Goal: Task Accomplishment & Management: Use online tool/utility

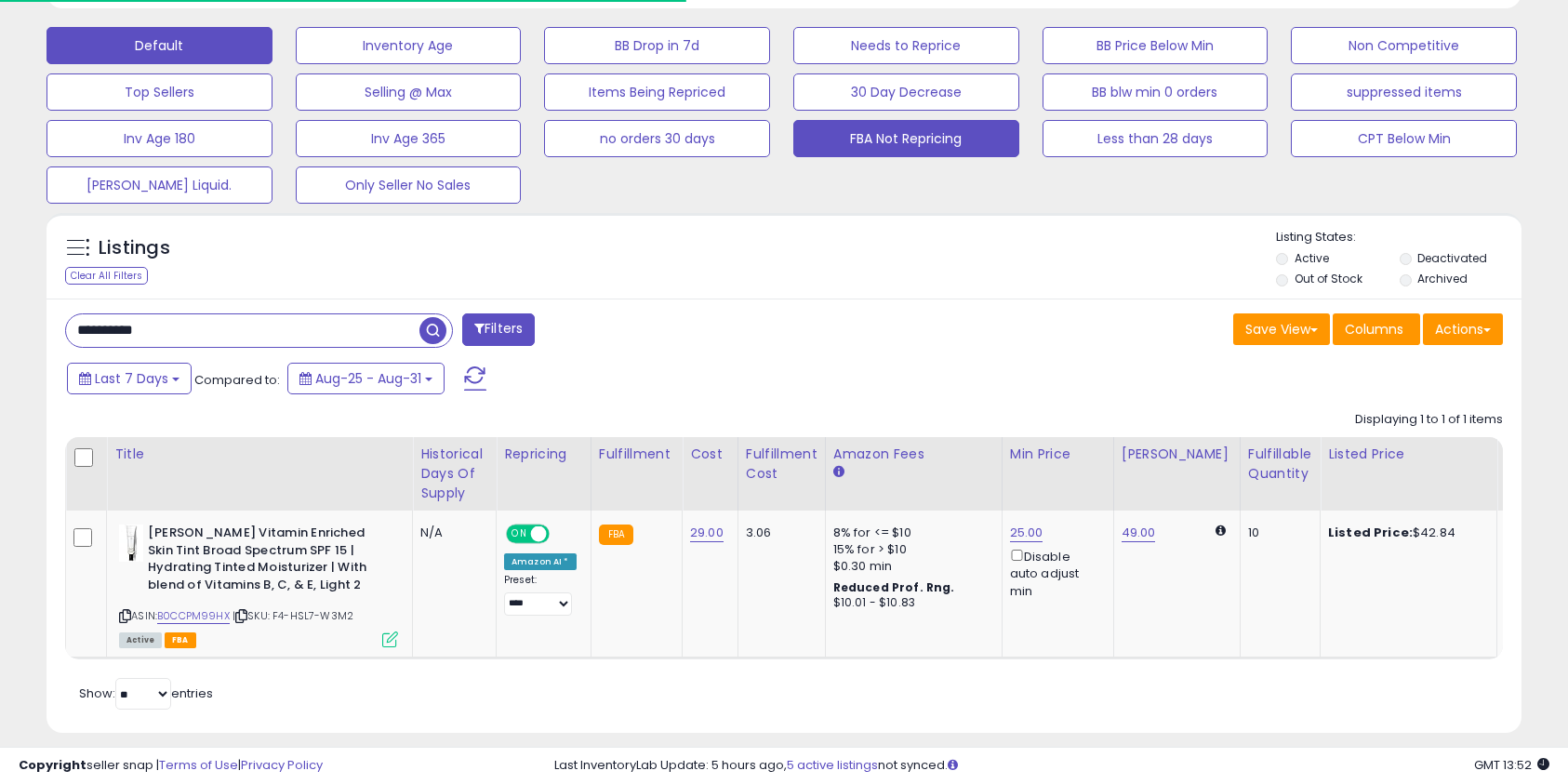
scroll to position [381, 854]
click at [913, 143] on button "FBA Not Repricing" at bounding box center [907, 138] width 226 height 37
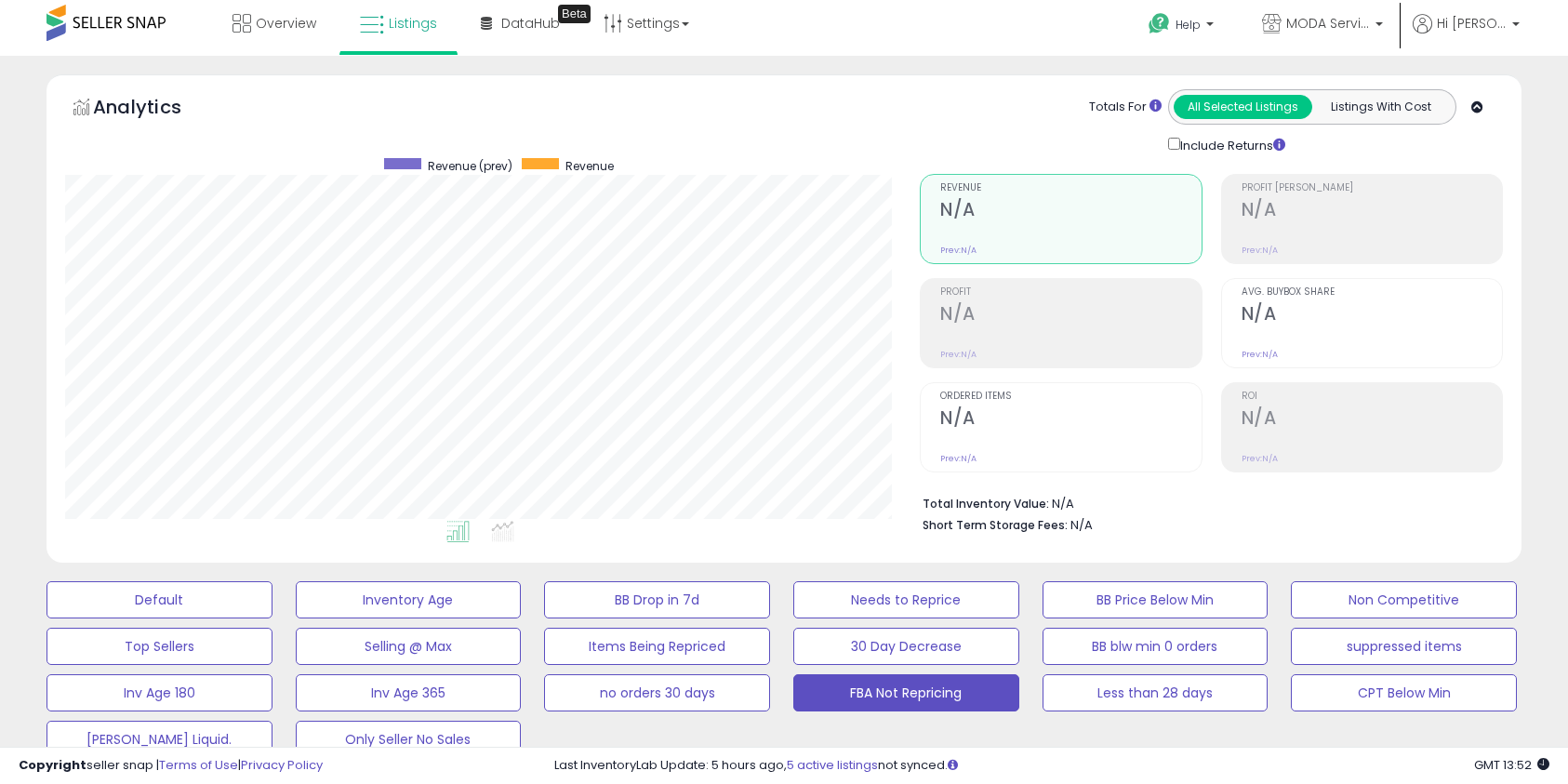
scroll to position [0, 0]
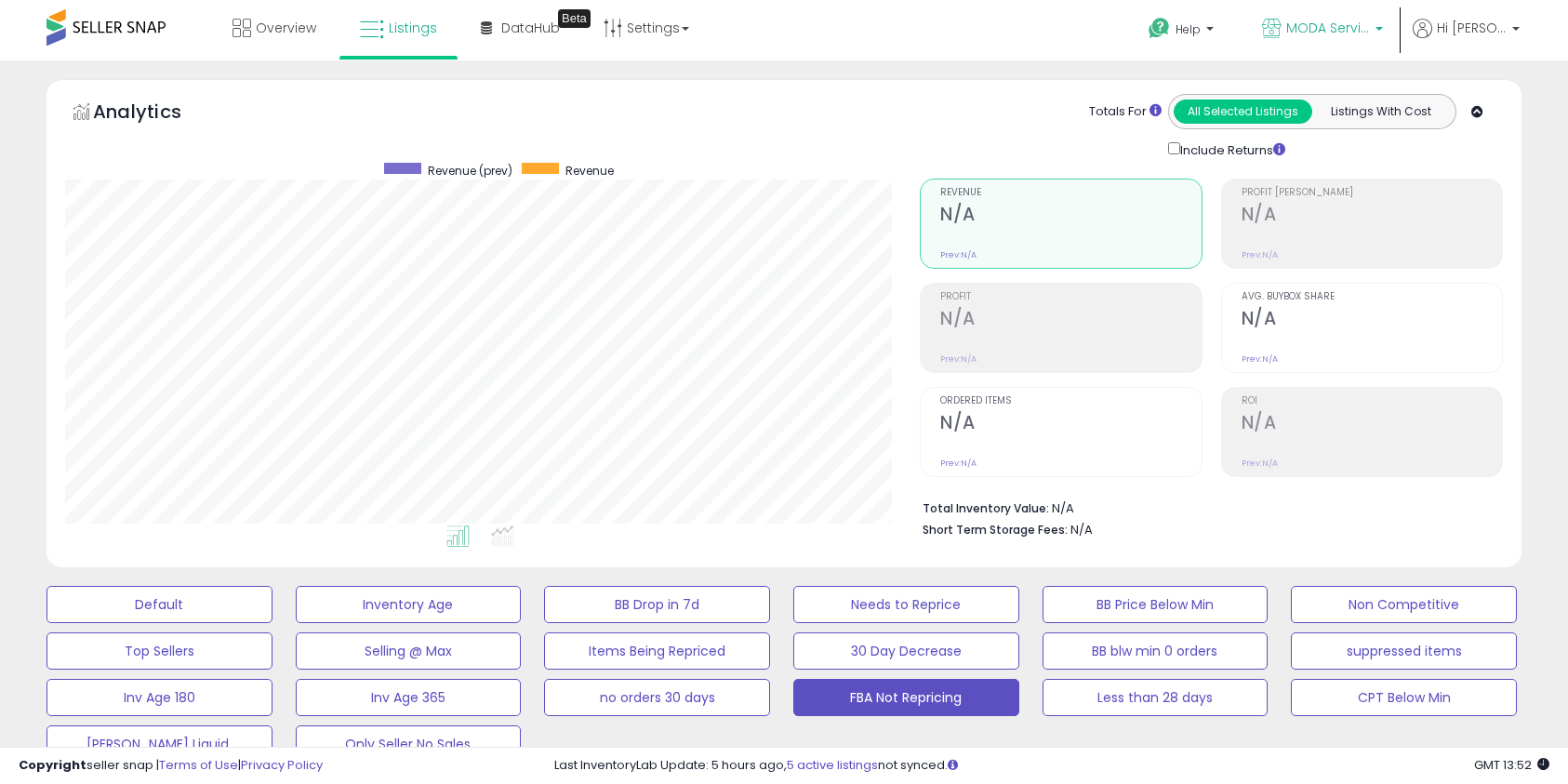
click at [1361, 35] on span "MODA Services Inc" at bounding box center [1328, 29] width 84 height 19
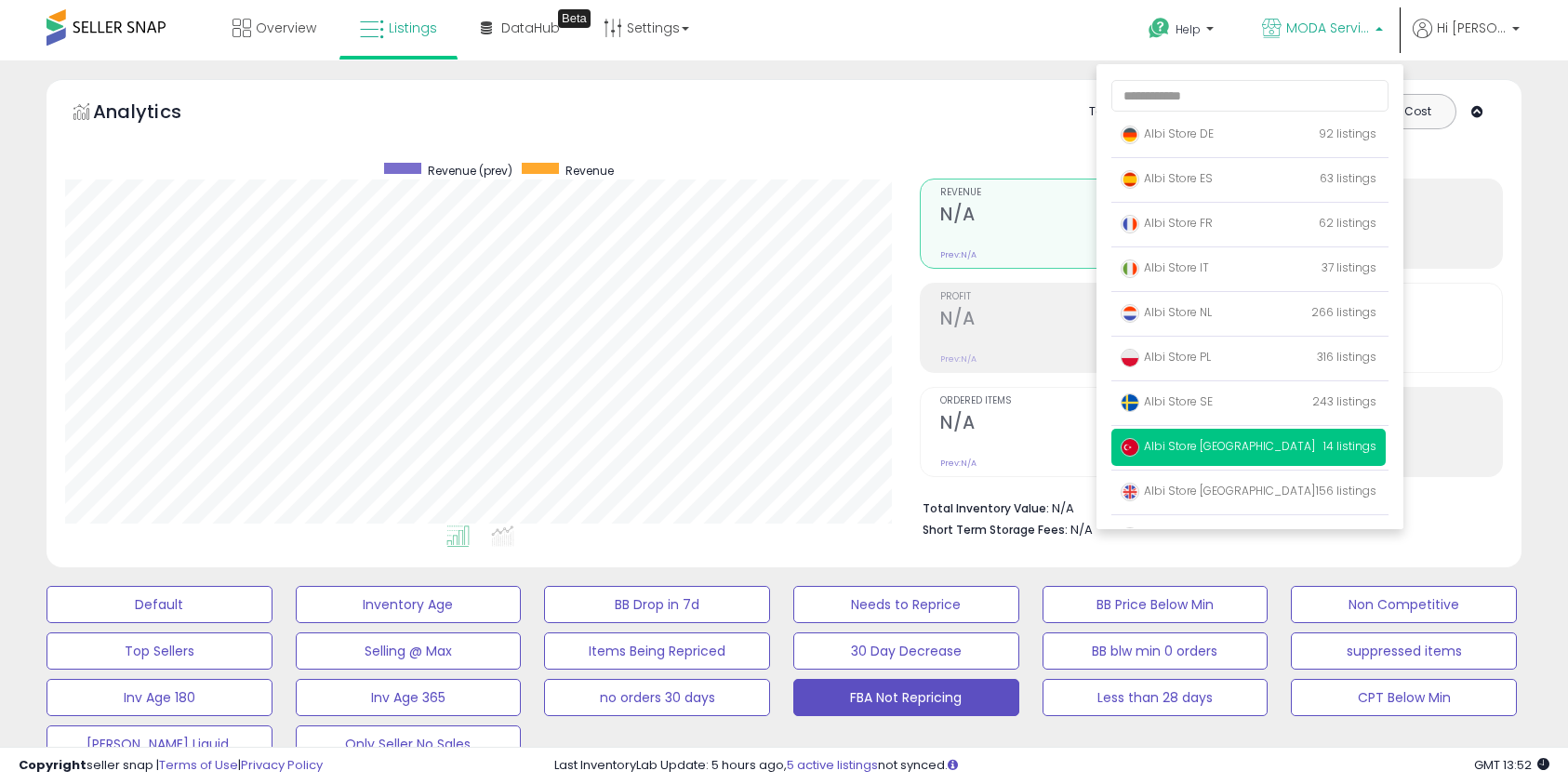
scroll to position [121, 0]
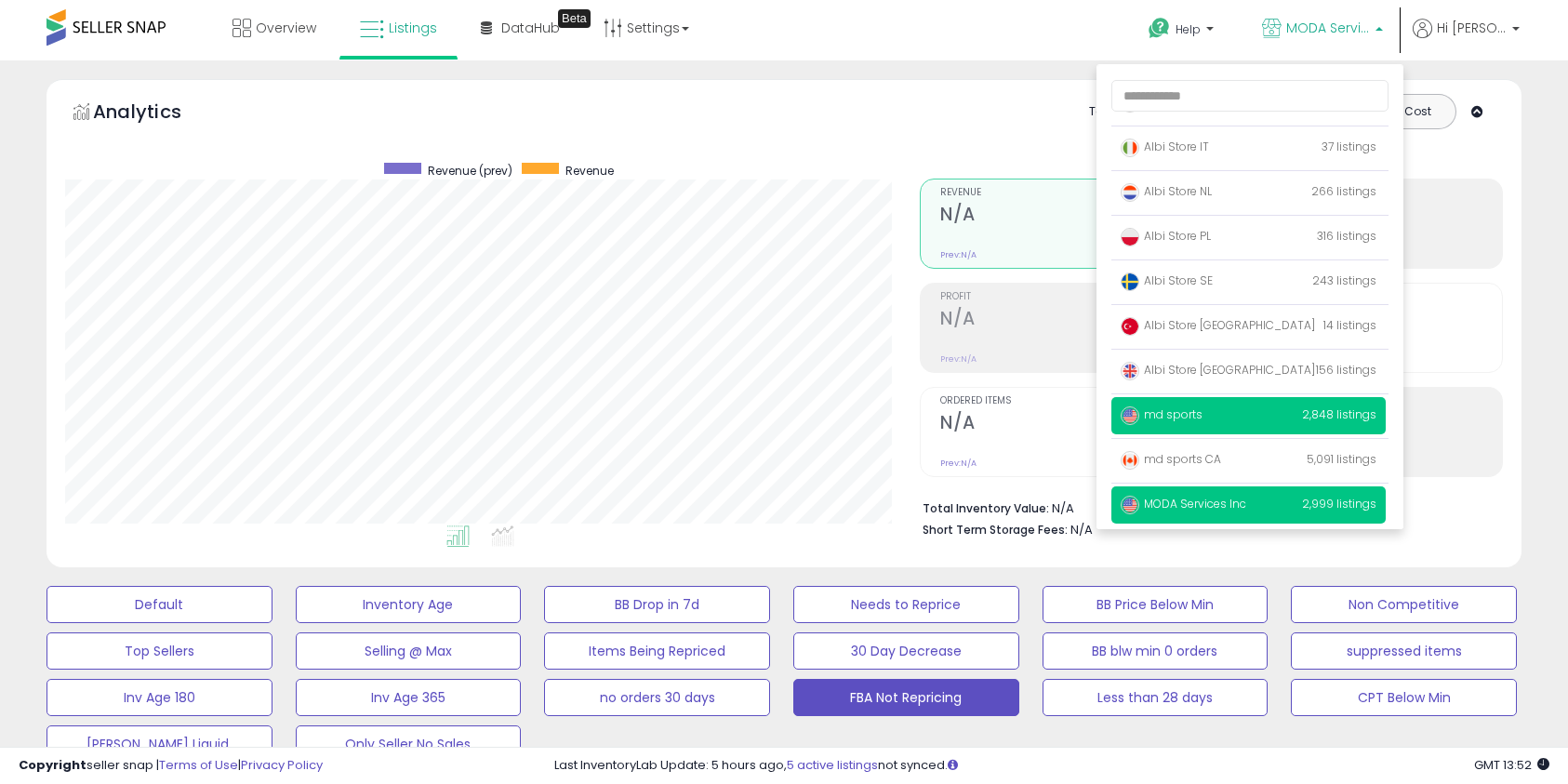
click at [1217, 419] on p "md sports 2,848 listings" at bounding box center [1248, 415] width 275 height 37
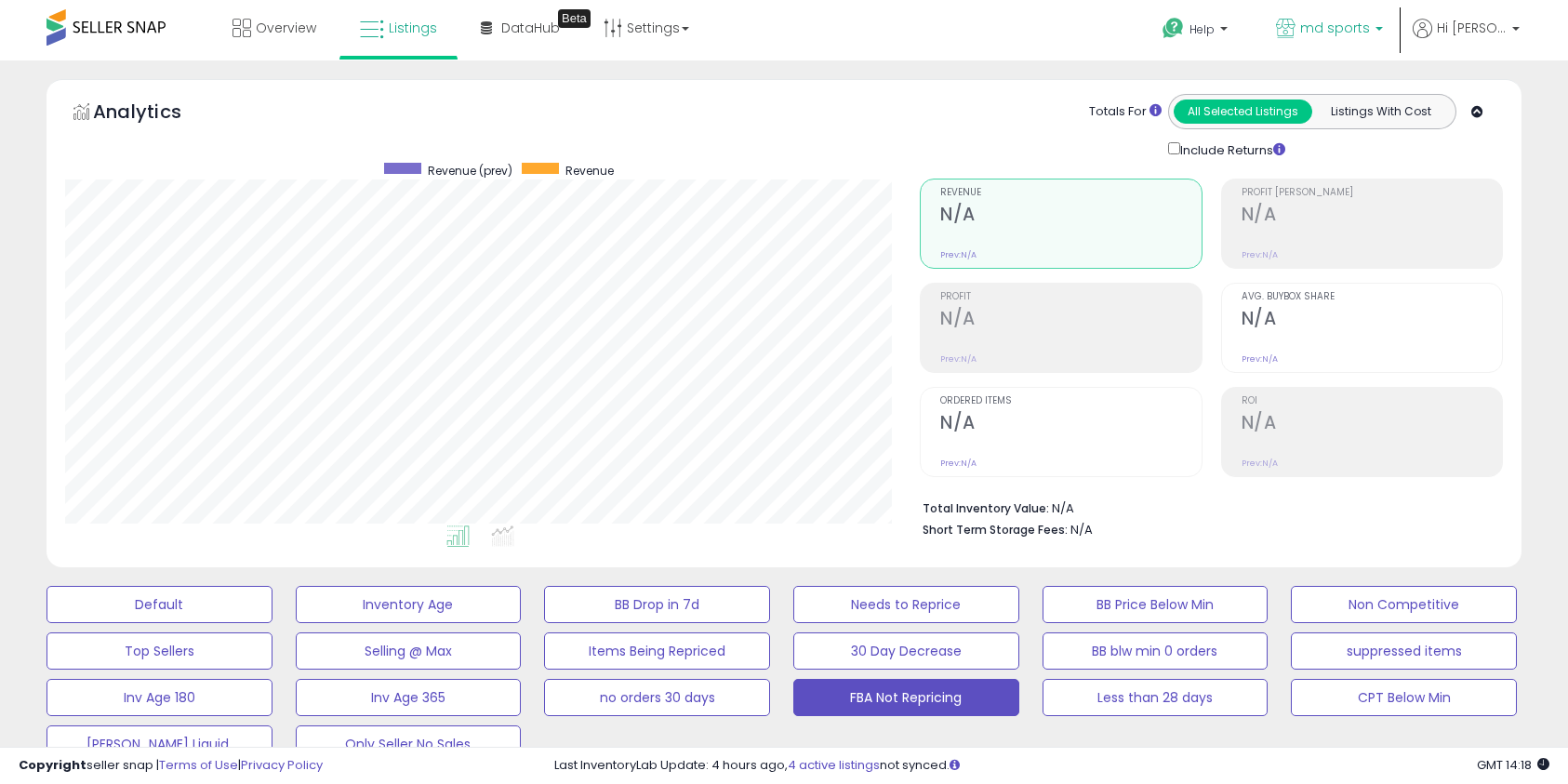
click at [1357, 26] on span "md sports" at bounding box center [1334, 29] width 69 height 19
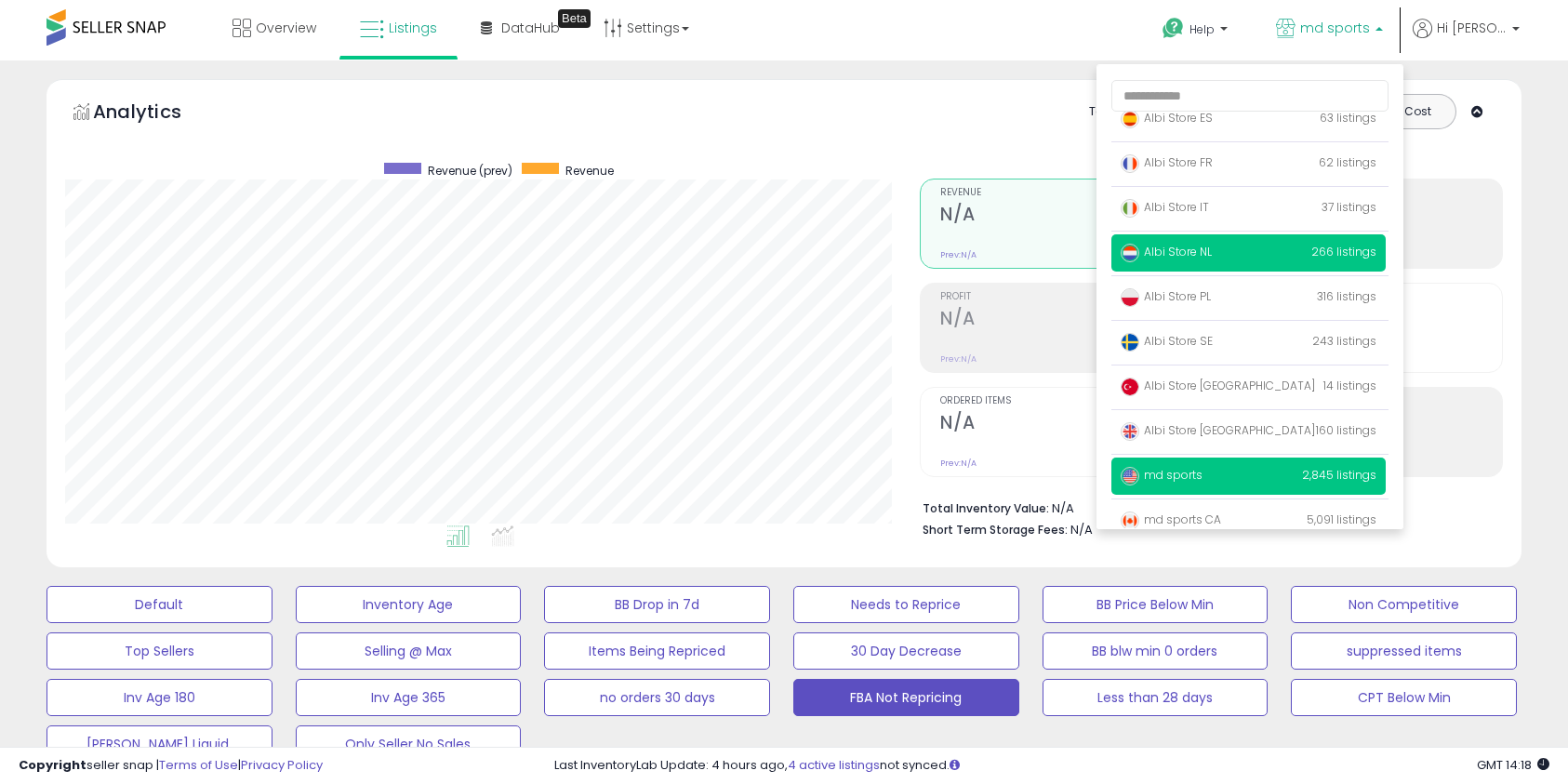
scroll to position [121, 0]
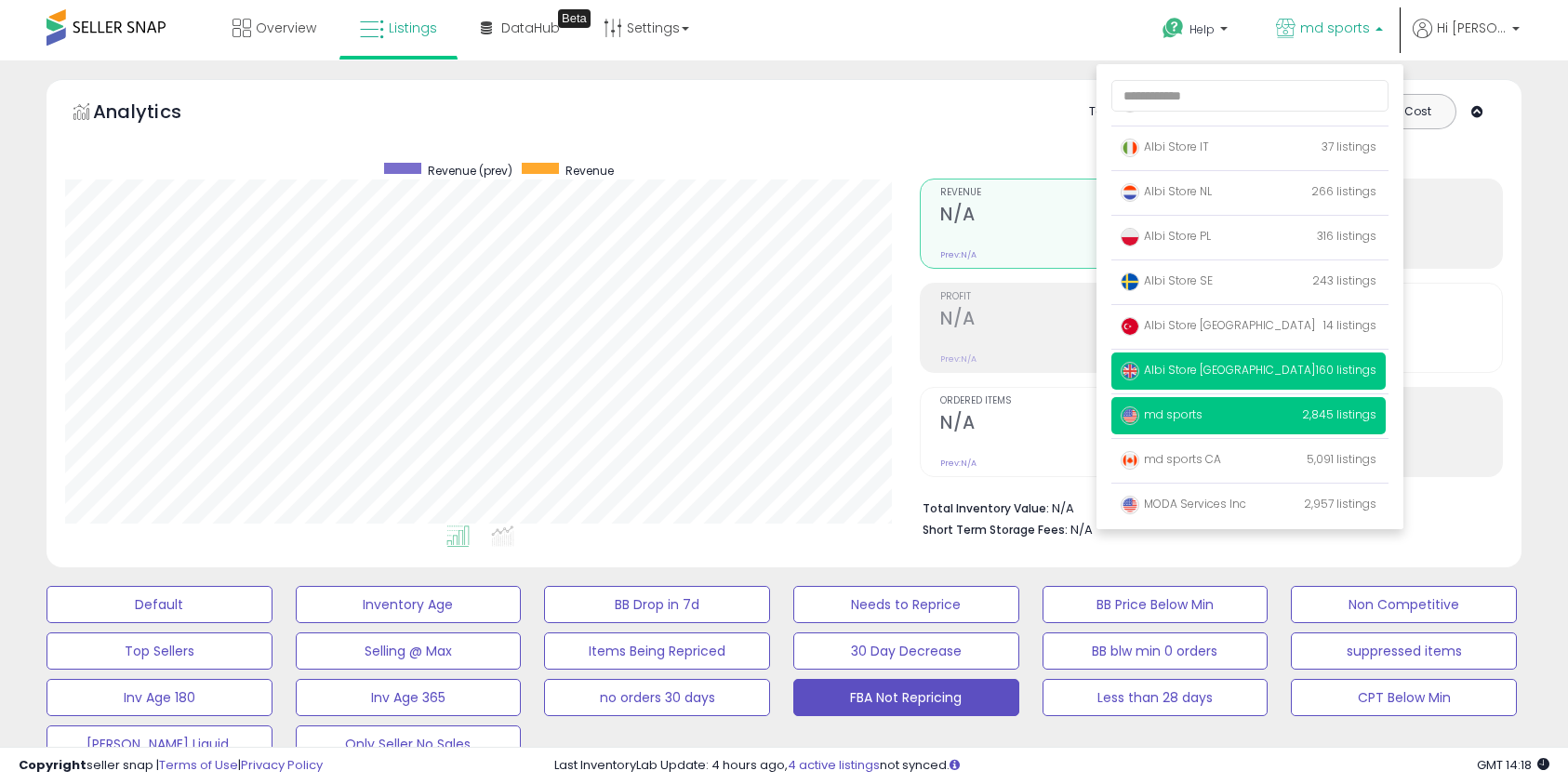
click at [1246, 371] on p "Albi Store UK 160 listings" at bounding box center [1248, 371] width 275 height 37
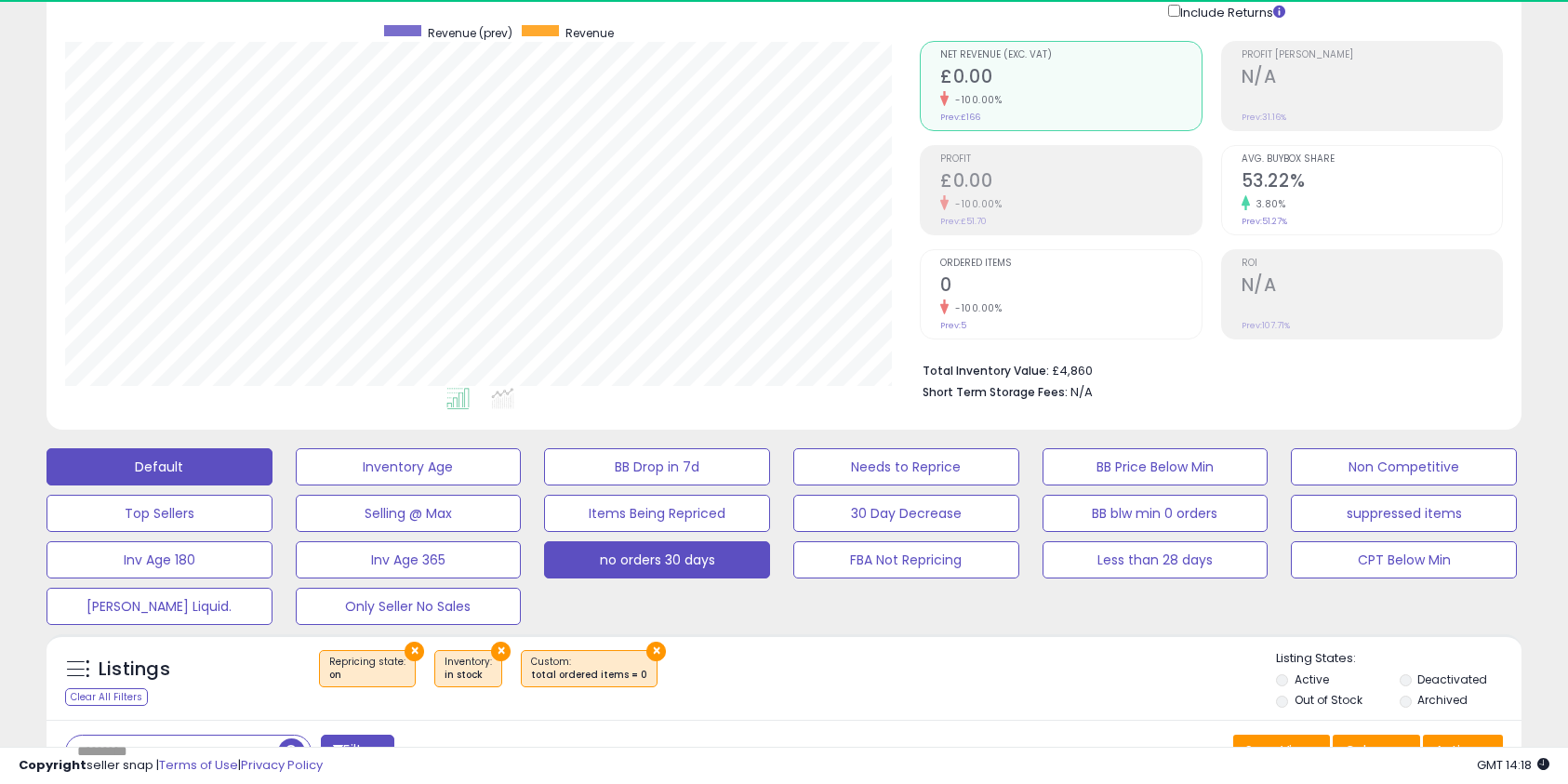
scroll to position [381, 854]
click at [239, 466] on button "Default" at bounding box center [160, 467] width 226 height 37
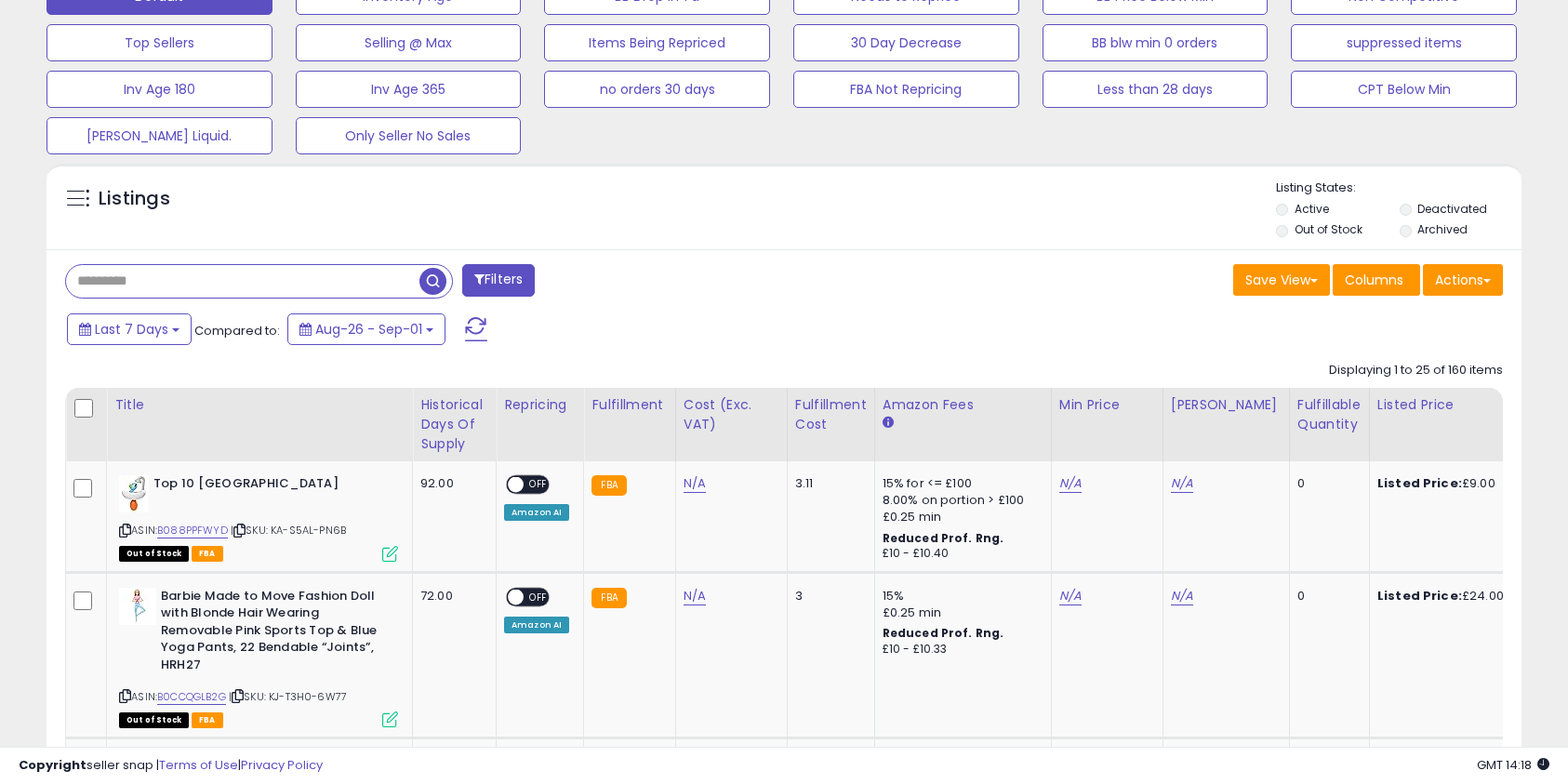
paste input "**********"
type input "**********"
click at [430, 283] on span "button" at bounding box center [432, 281] width 27 height 27
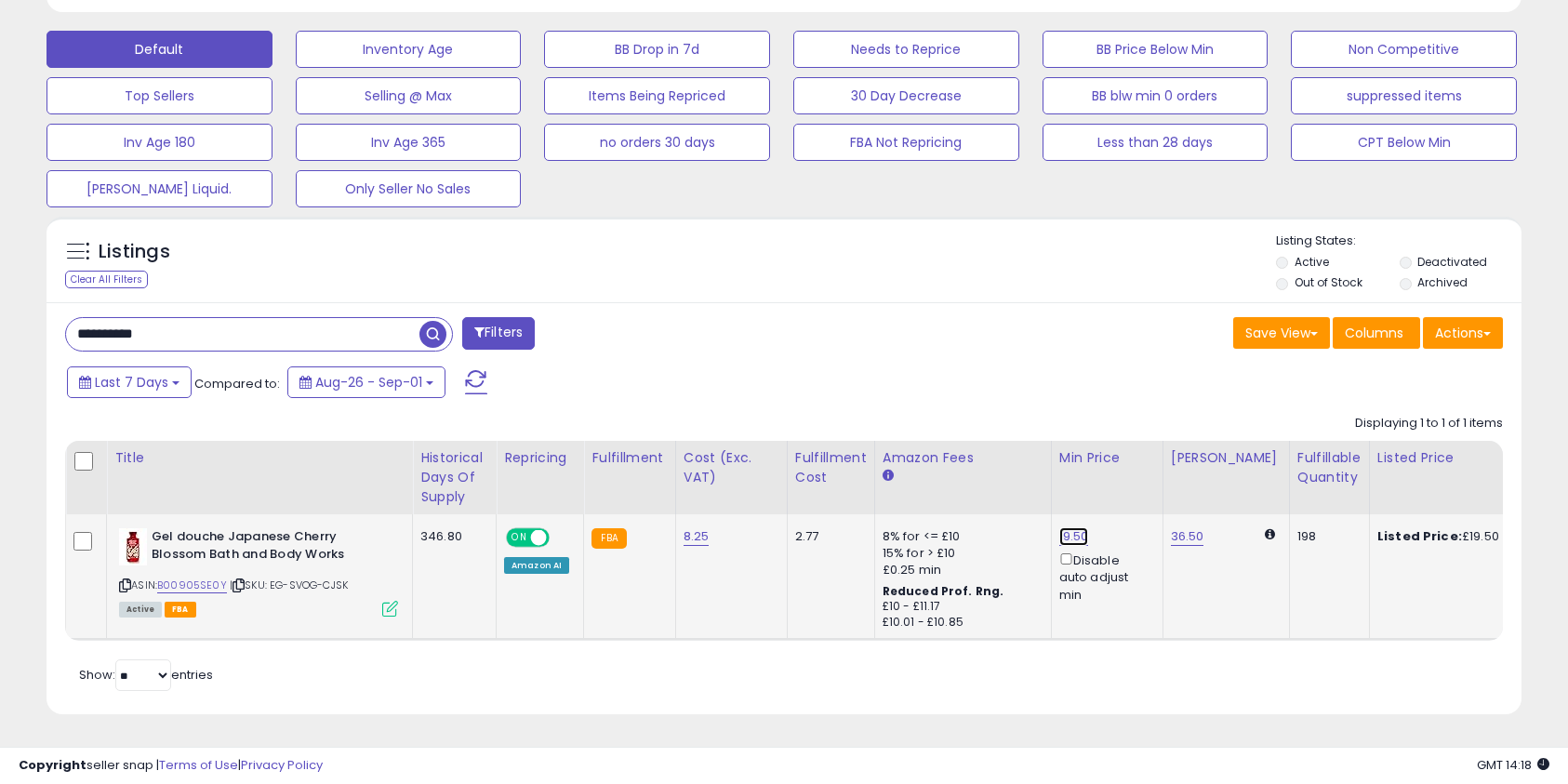
click at [1060, 537] on link "19.50" at bounding box center [1074, 537] width 29 height 19
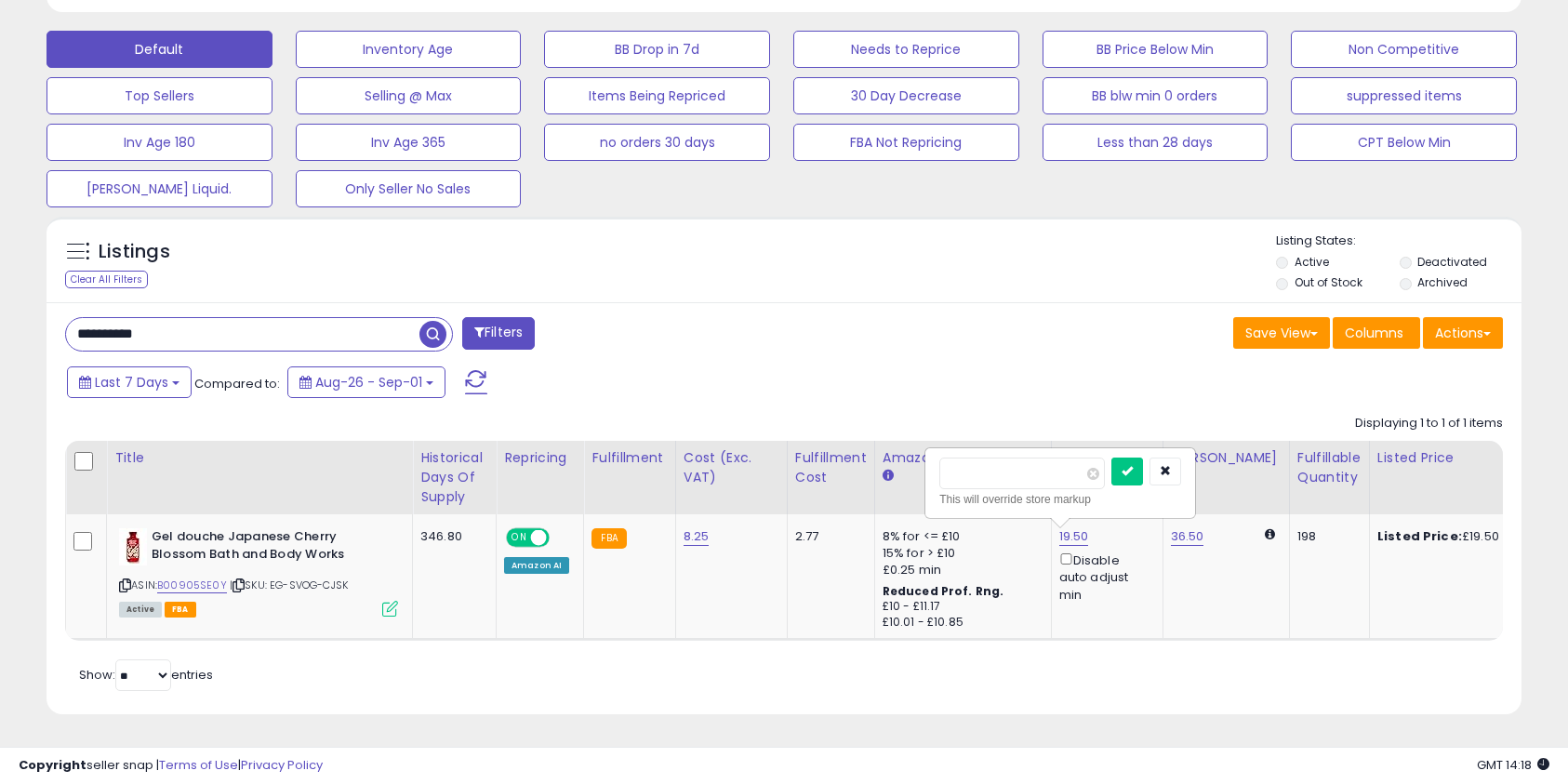
drag, startPoint x: 1021, startPoint y: 473, endPoint x: 891, endPoint y: 455, distance: 131.2
click at [891, 455] on table "Title Historical Days Of Supply Repricing Velocity" at bounding box center [1493, 541] width 2855 height 200
type input "*****"
click at [1133, 469] on icon "submit" at bounding box center [1127, 470] width 11 height 11
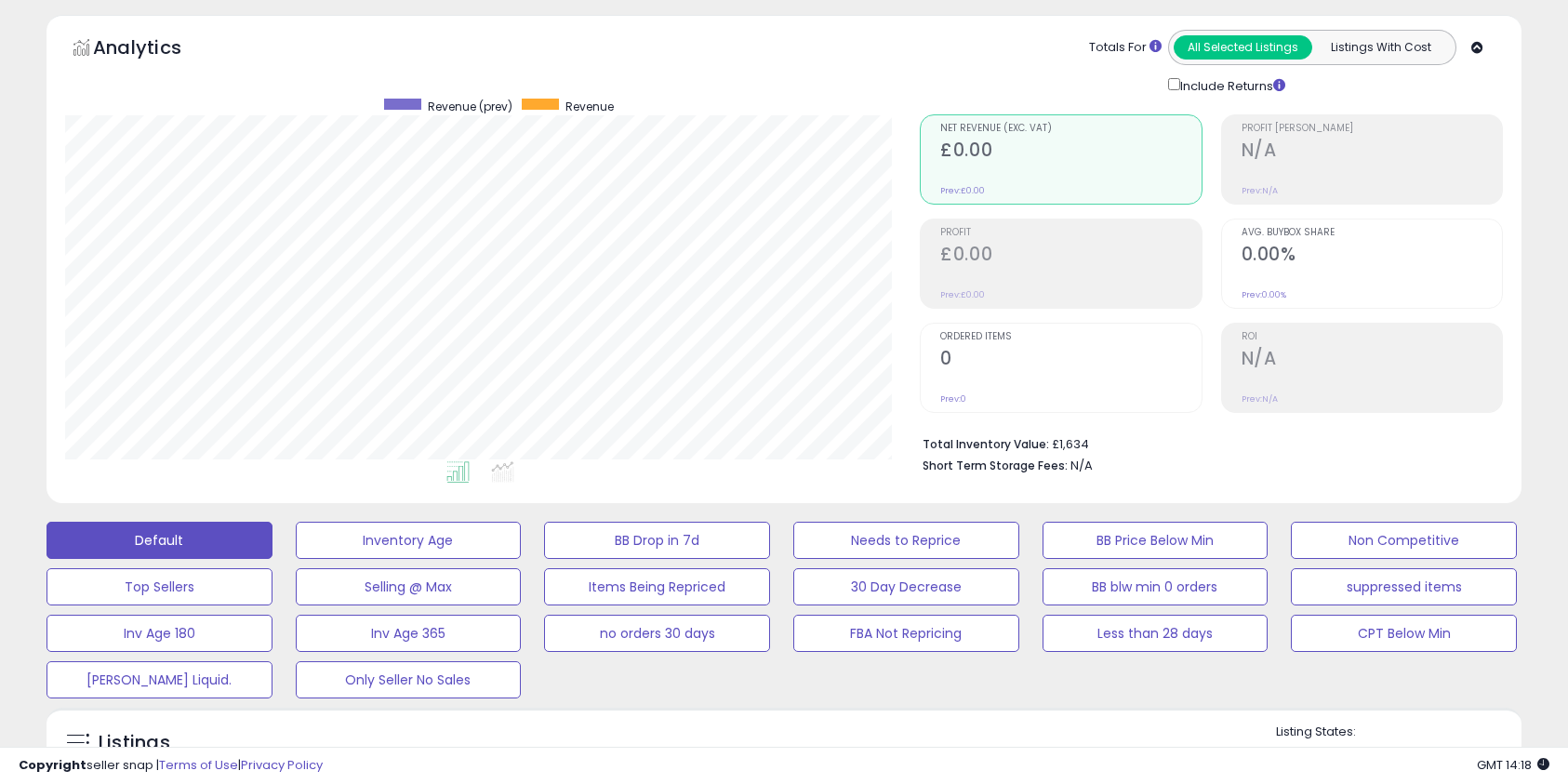
scroll to position [66, 0]
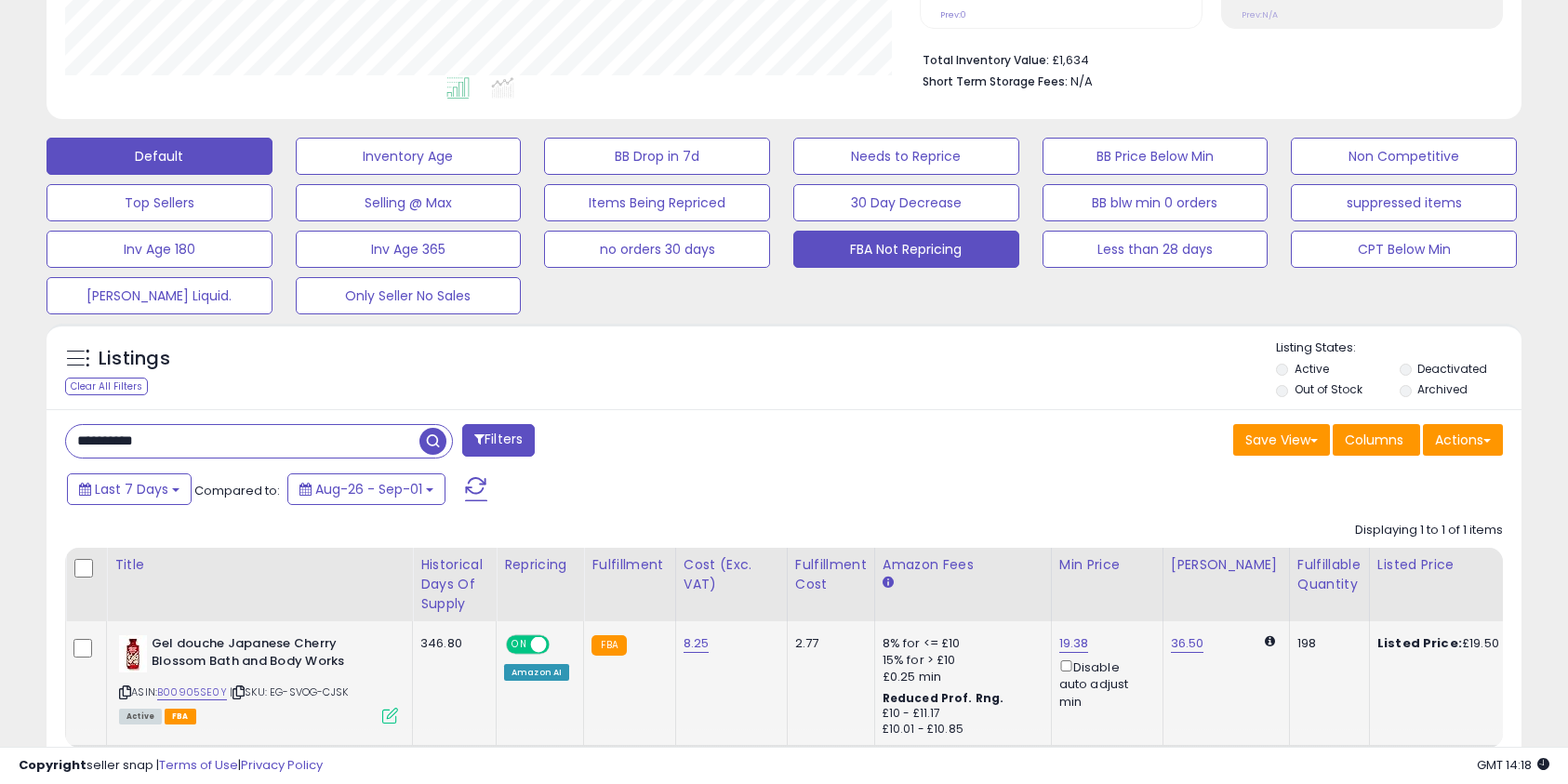
click at [956, 261] on button "FBA Not Repricing" at bounding box center [907, 249] width 226 height 37
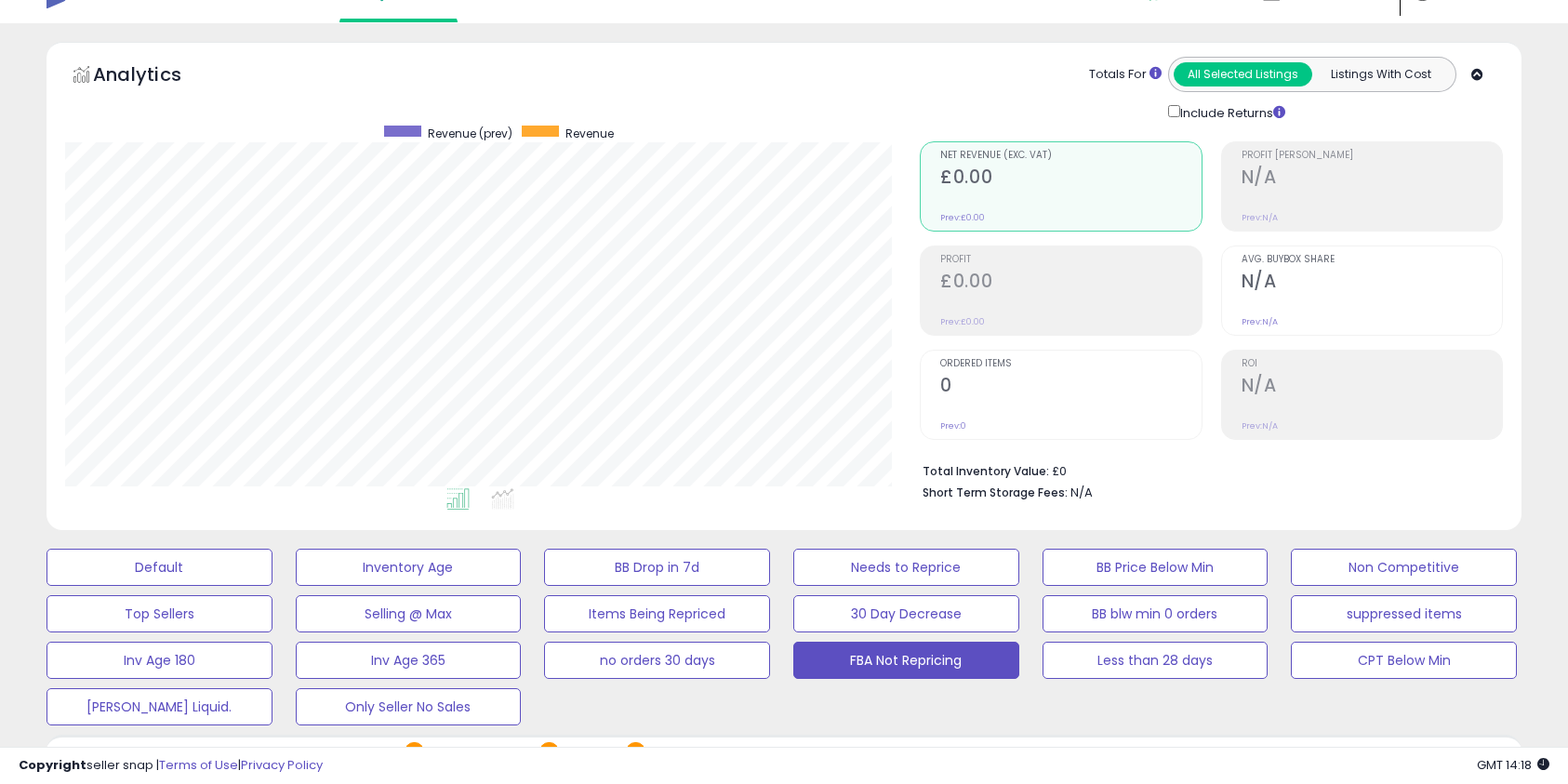
scroll to position [0, 0]
